Goal: Information Seeking & Learning: Learn about a topic

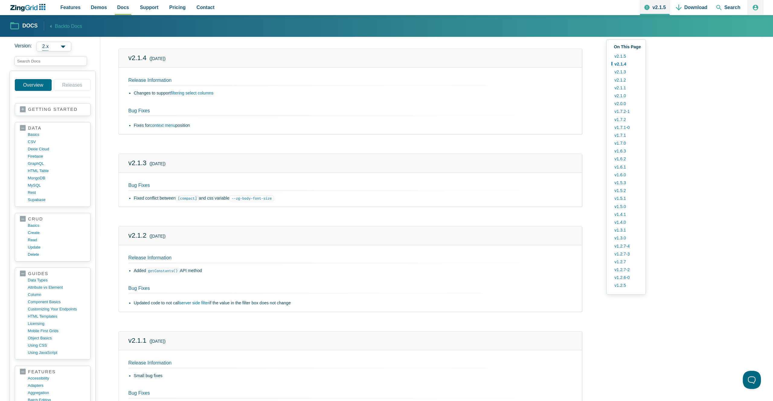
scroll to position [145, 0]
click at [162, 267] on code "getConstants()" at bounding box center [163, 268] width 34 height 6
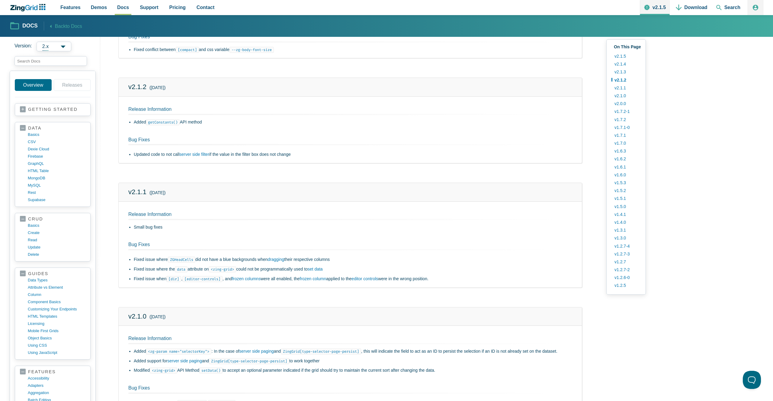
scroll to position [308, 0]
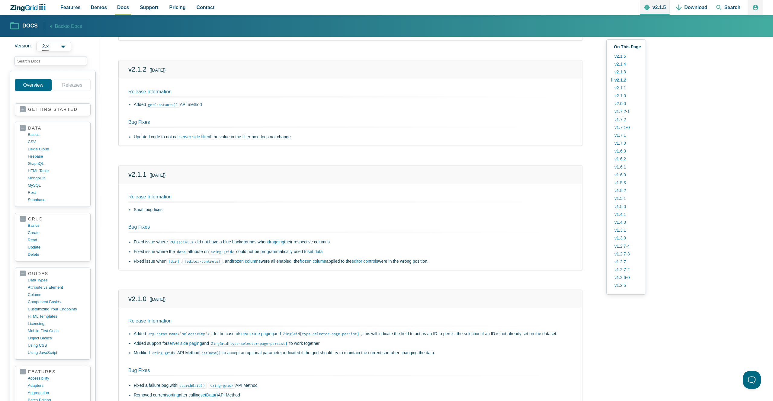
click at [200, 335] on code "<zg-param name="selectorKey">" at bounding box center [178, 334] width 65 height 6
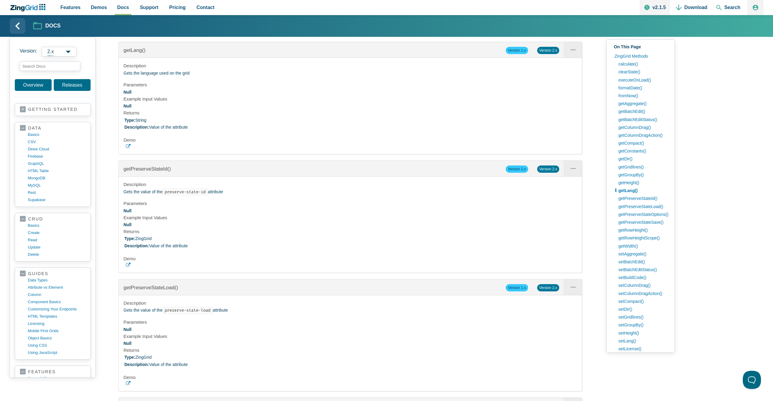
scroll to position [2191, 0]
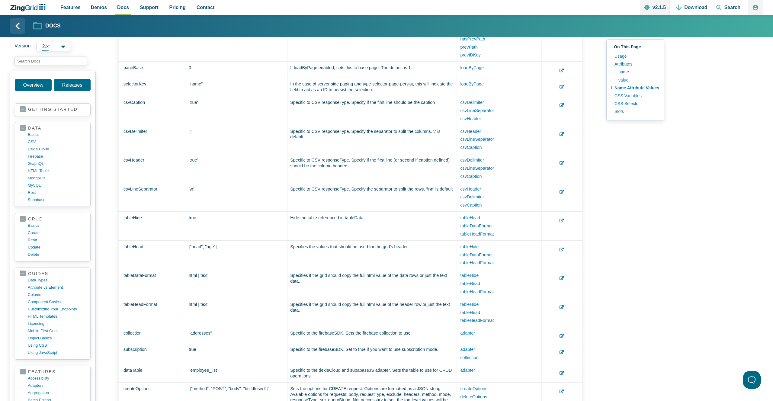
click at [35, 12] on div "Features Demos Browse by Features Docs Support Pricing Contact v2.1.5 Download …" at bounding box center [386, 7] width 753 height 15
click at [33, 7] on icon "ZingChart Logo. Click to return to the homepage" at bounding box center [31, 7] width 12 height 5
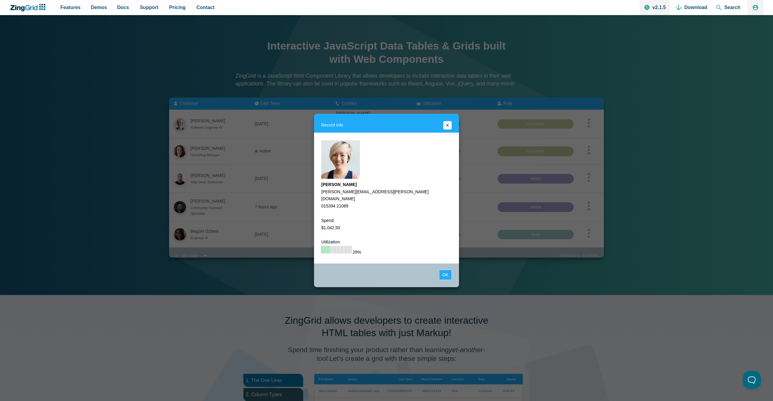
click at [445, 273] on button "Ok" at bounding box center [445, 274] width 13 height 10
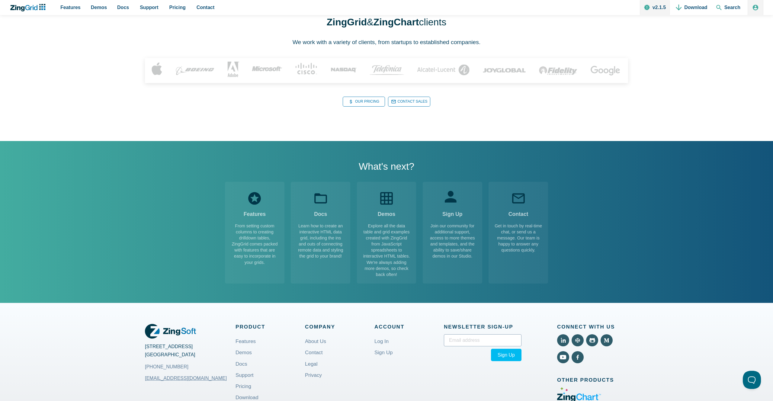
scroll to position [886, 0]
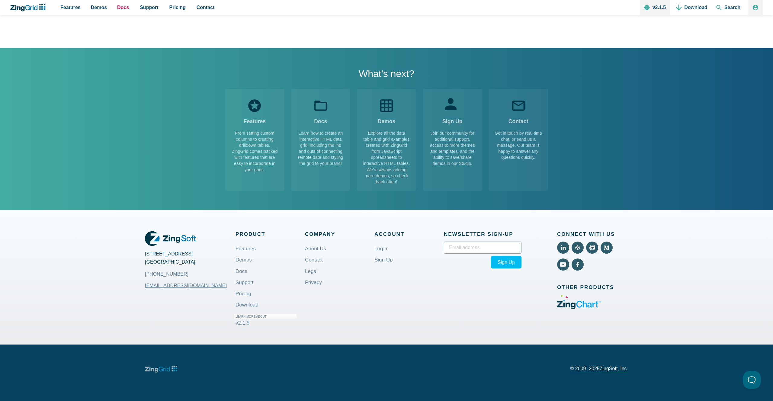
click at [127, 7] on span "Docs" at bounding box center [123, 7] width 12 height 8
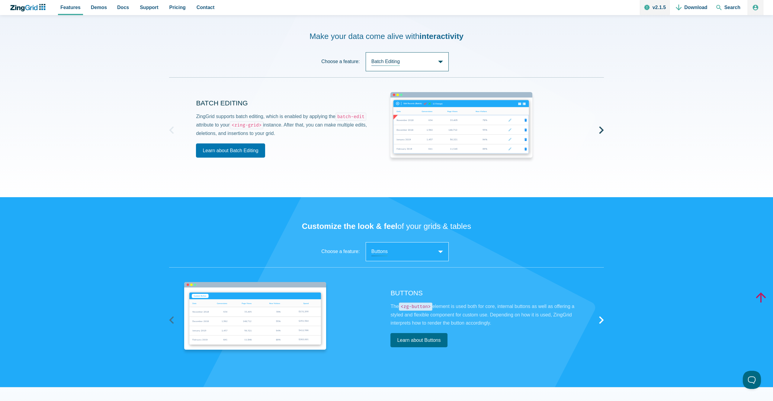
scroll to position [1183, 0]
